Goal: Task Accomplishment & Management: Complete application form

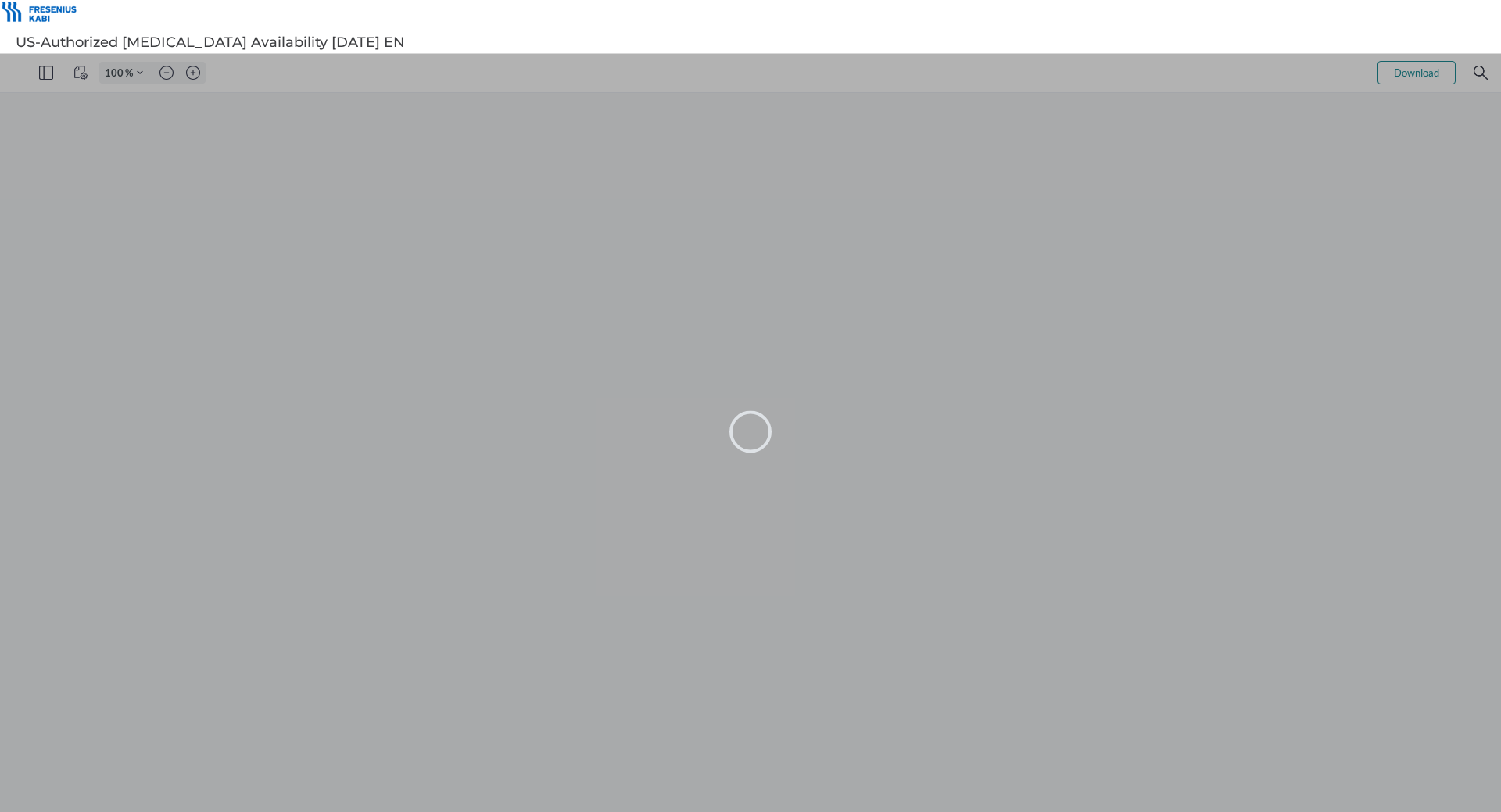
type input "115"
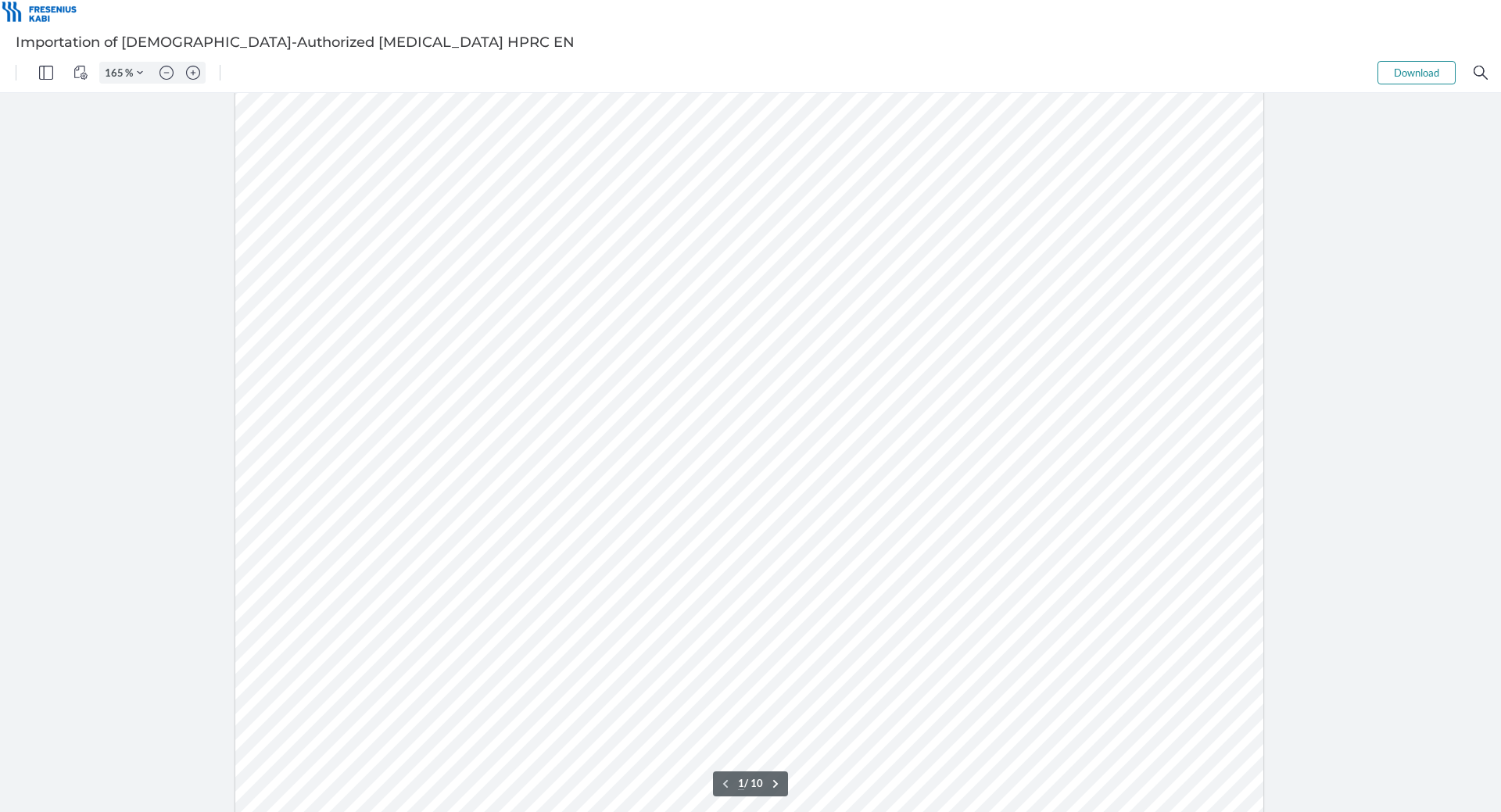
type input "215"
click at [1232, 401] on div "Sign here" at bounding box center [749, 439] width 1028 height 1330
type input "4"
